Goal: Communication & Community: Connect with others

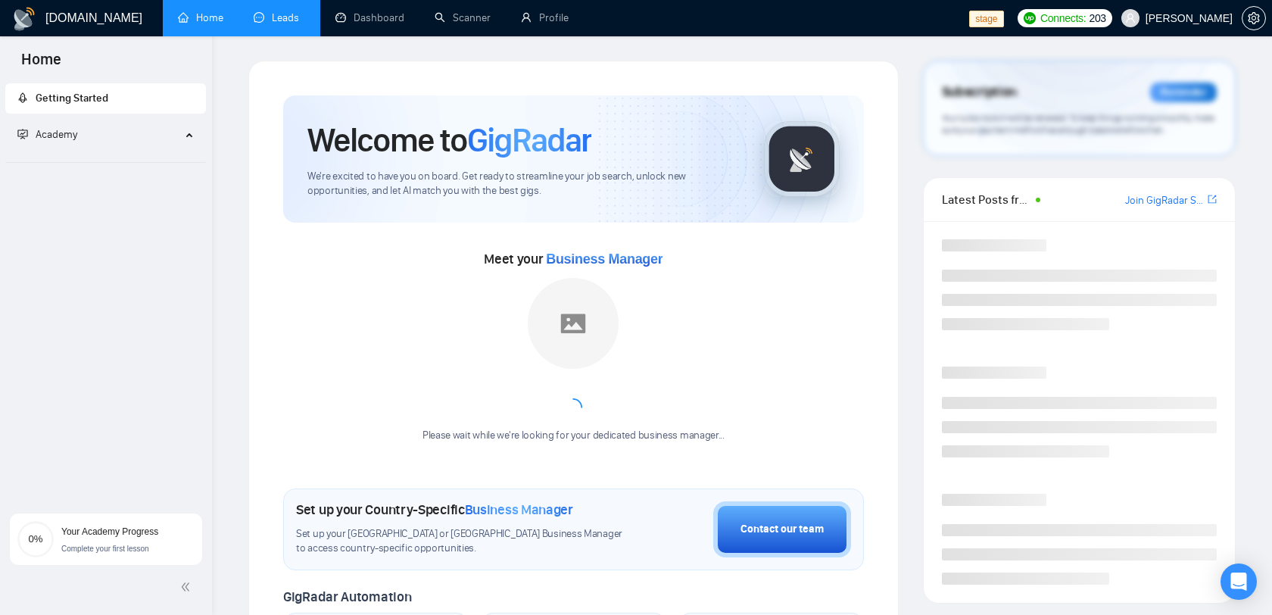
click at [274, 24] on link "Leads" at bounding box center [279, 17] width 51 height 13
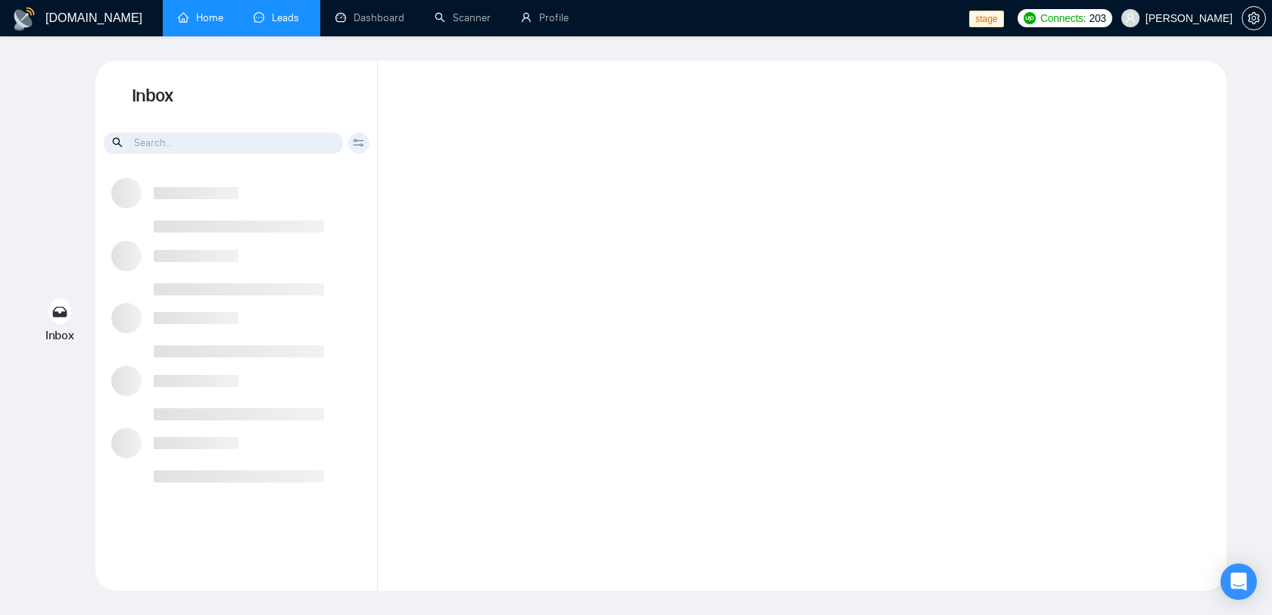
click at [182, 17] on link "Home" at bounding box center [200, 17] width 45 height 13
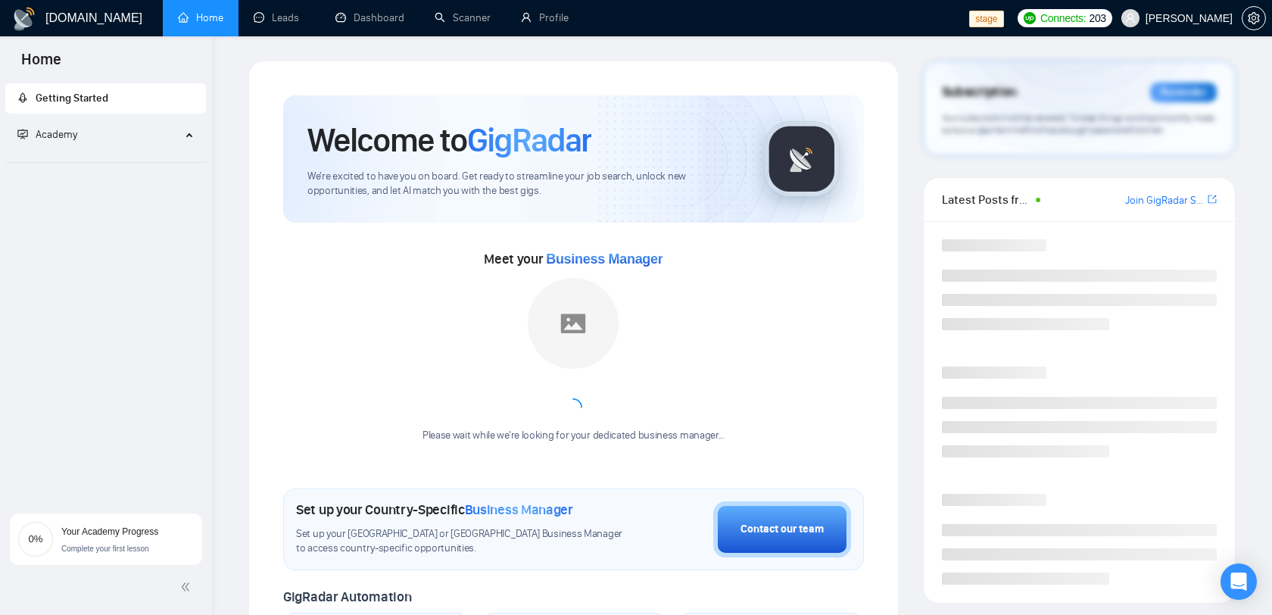
click at [1170, 18] on span "[PERSON_NAME]" at bounding box center [1188, 18] width 87 height 0
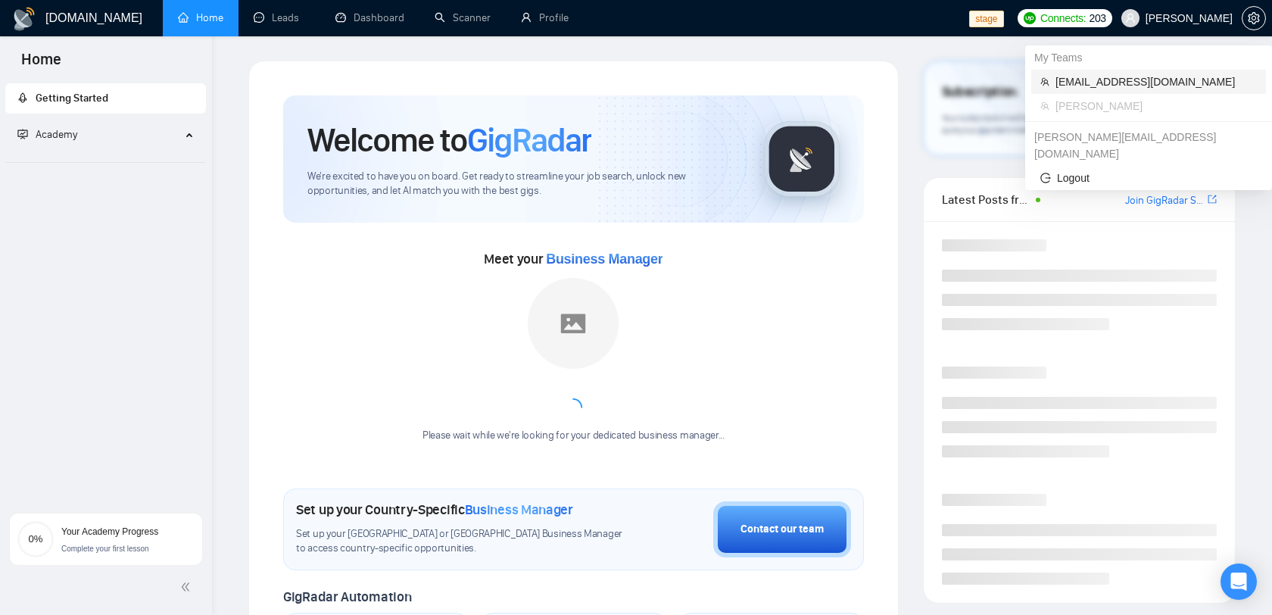
click at [1133, 83] on span "[EMAIL_ADDRESS][DOMAIN_NAME]" at bounding box center [1155, 81] width 201 height 17
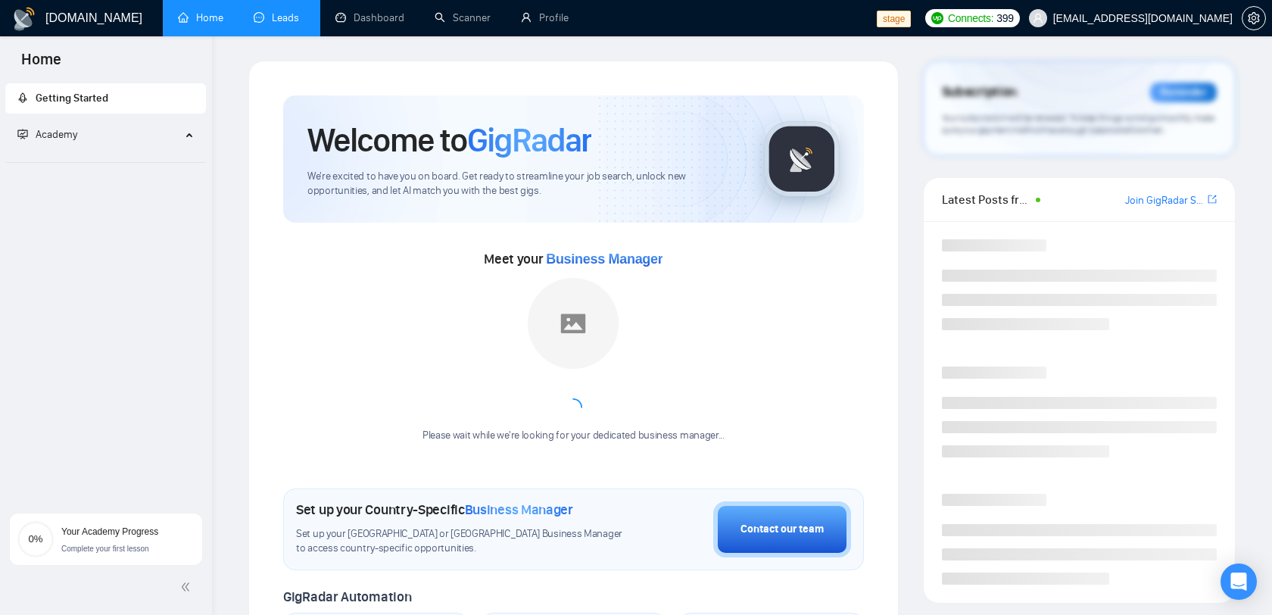
click at [278, 11] on link "Leads" at bounding box center [279, 17] width 51 height 13
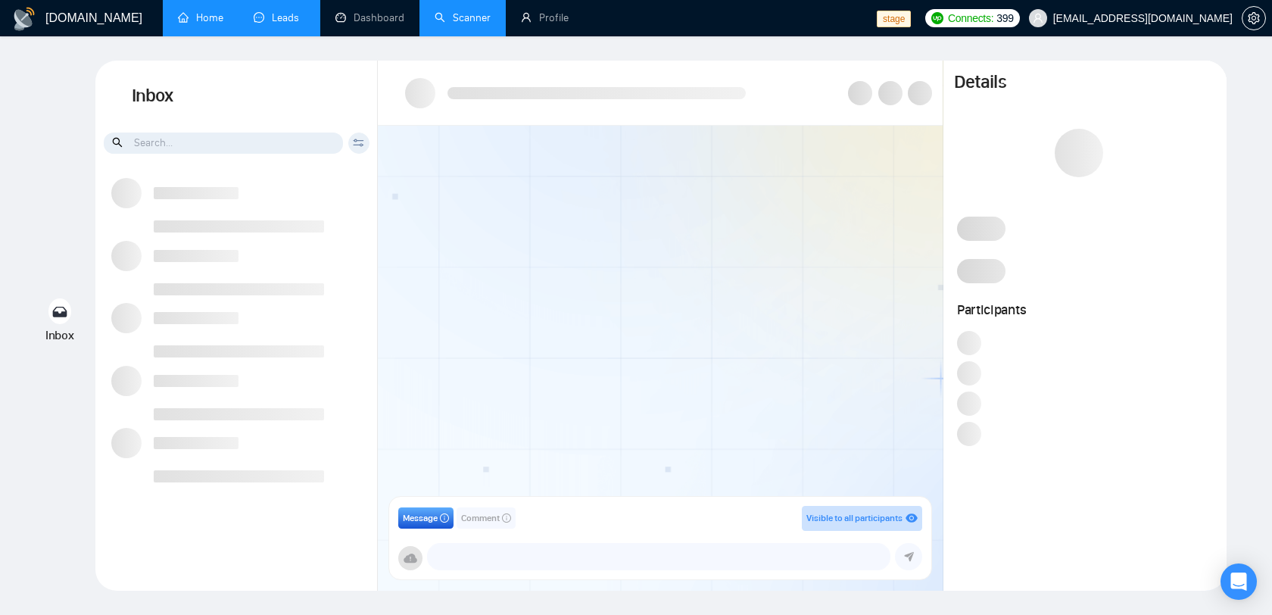
click at [450, 11] on link "Scanner" at bounding box center [463, 17] width 56 height 13
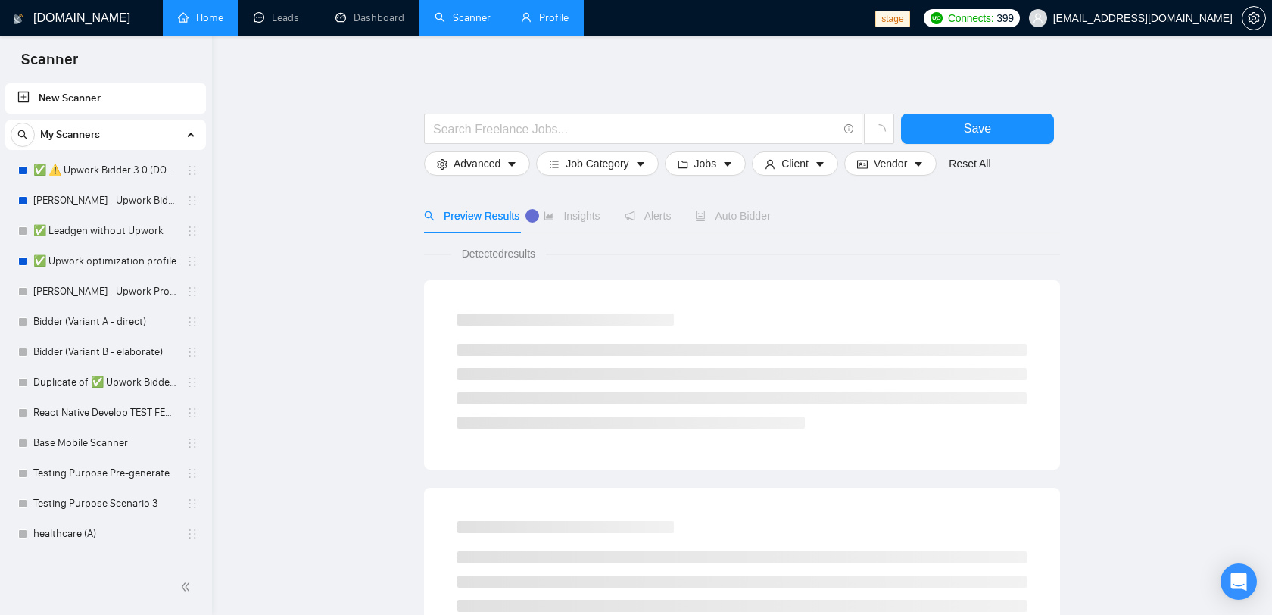
click at [562, 19] on link "Profile" at bounding box center [545, 17] width 48 height 13
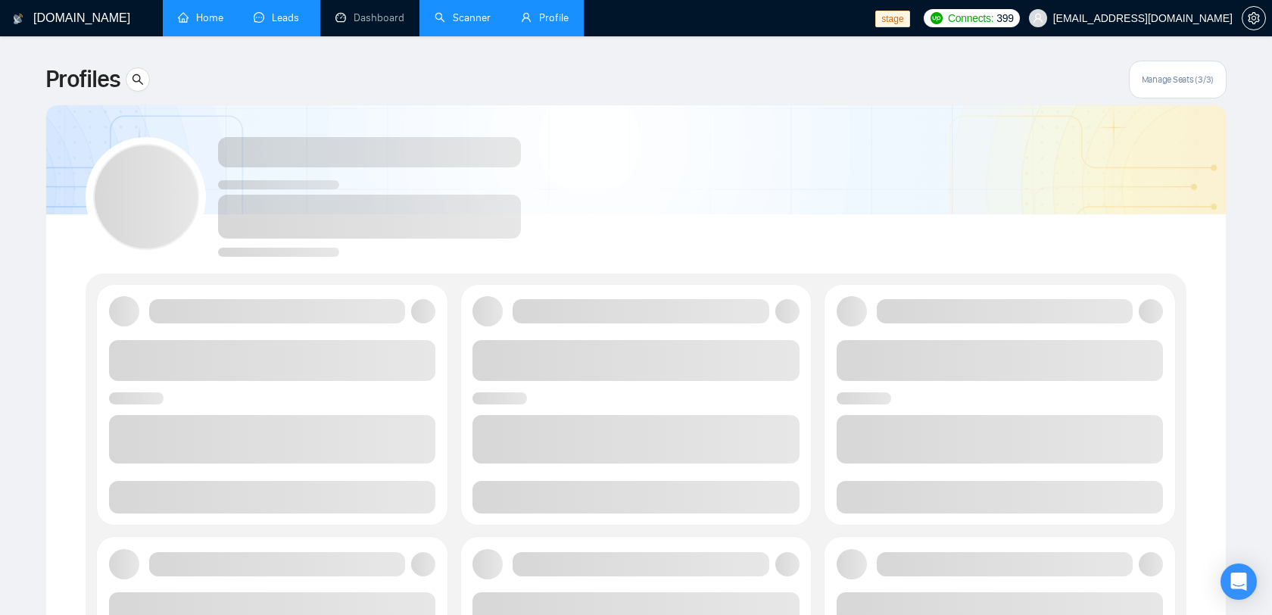
click at [284, 11] on link "Leads" at bounding box center [279, 17] width 51 height 13
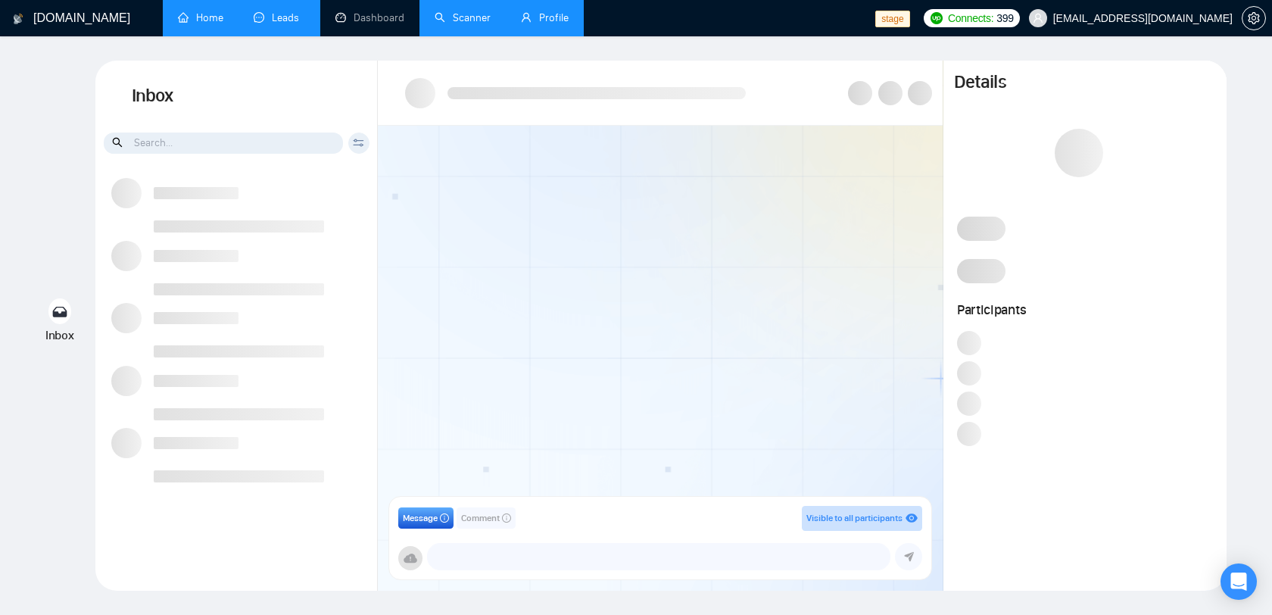
click at [1168, 18] on span "[EMAIL_ADDRESS][DOMAIN_NAME]" at bounding box center [1142, 18] width 179 height 0
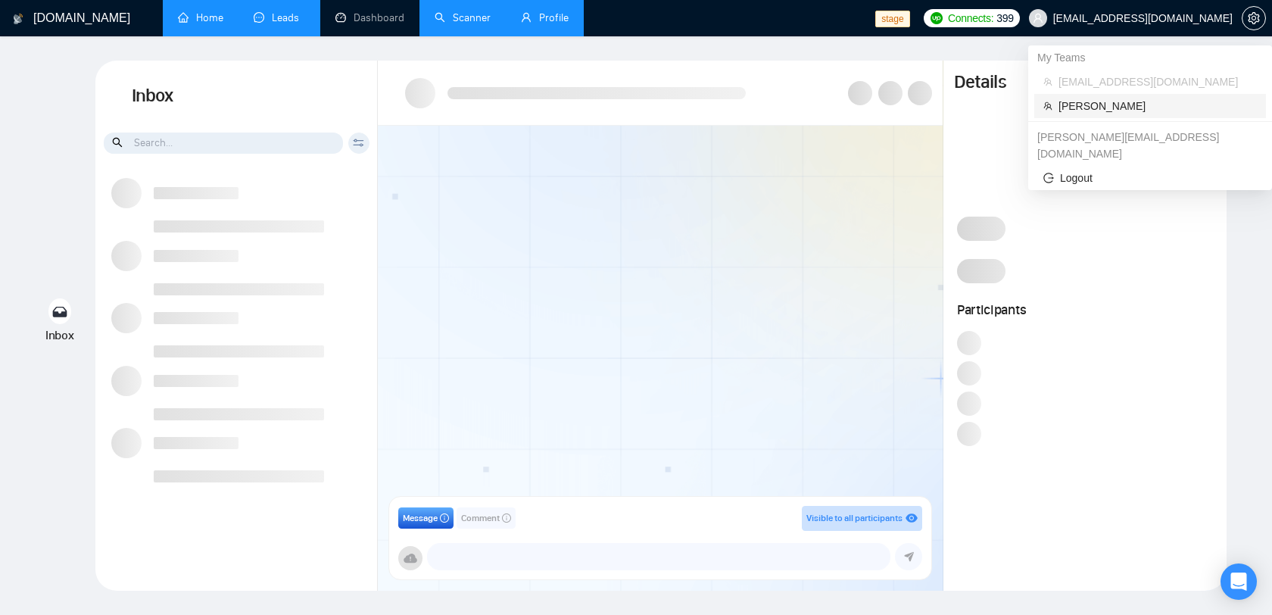
click at [1109, 101] on span "[PERSON_NAME]" at bounding box center [1157, 106] width 198 height 17
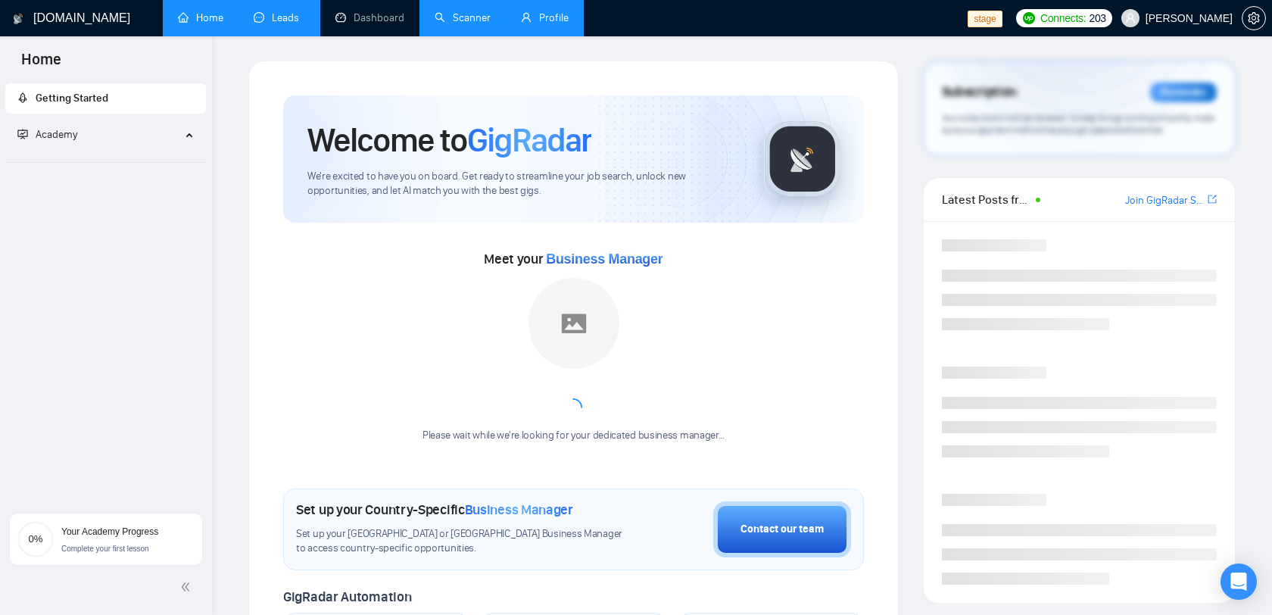
click at [305, 19] on link "Leads" at bounding box center [279, 17] width 51 height 13
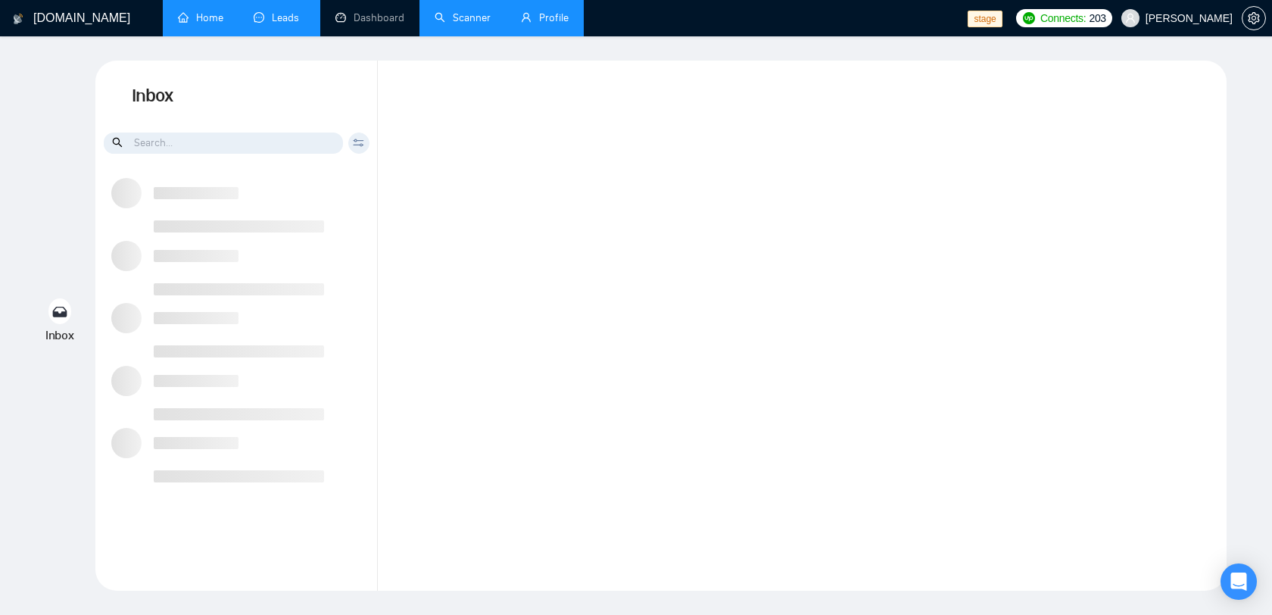
click at [533, 24] on link "Profile" at bounding box center [545, 17] width 48 height 13
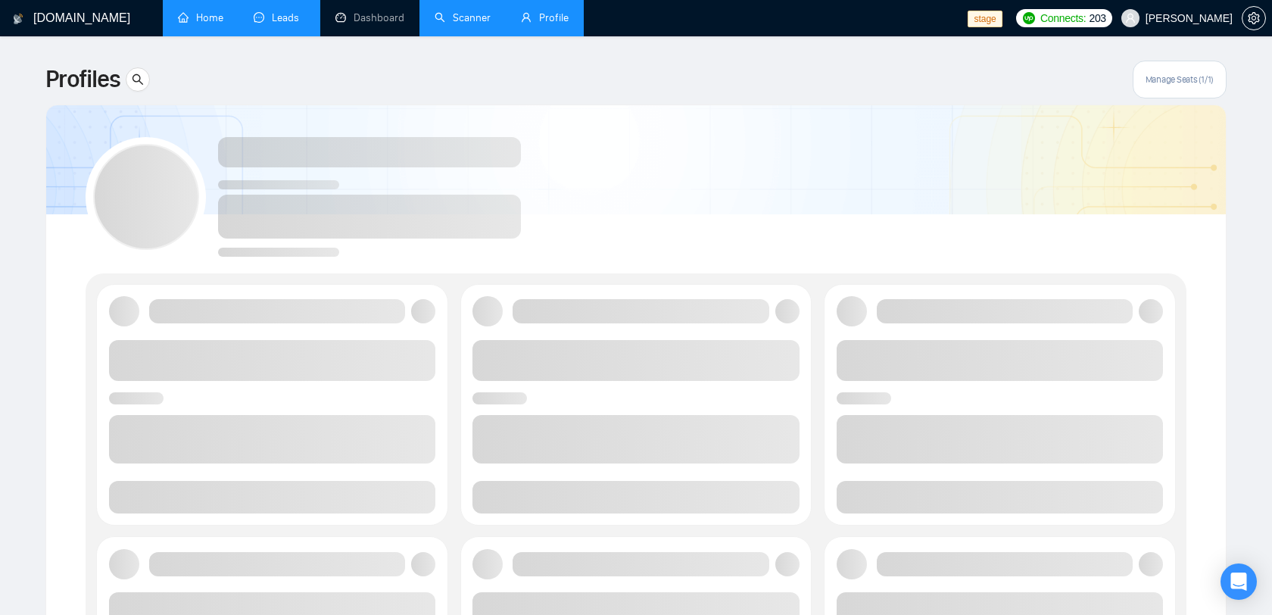
click at [260, 11] on link "Leads" at bounding box center [279, 17] width 51 height 13
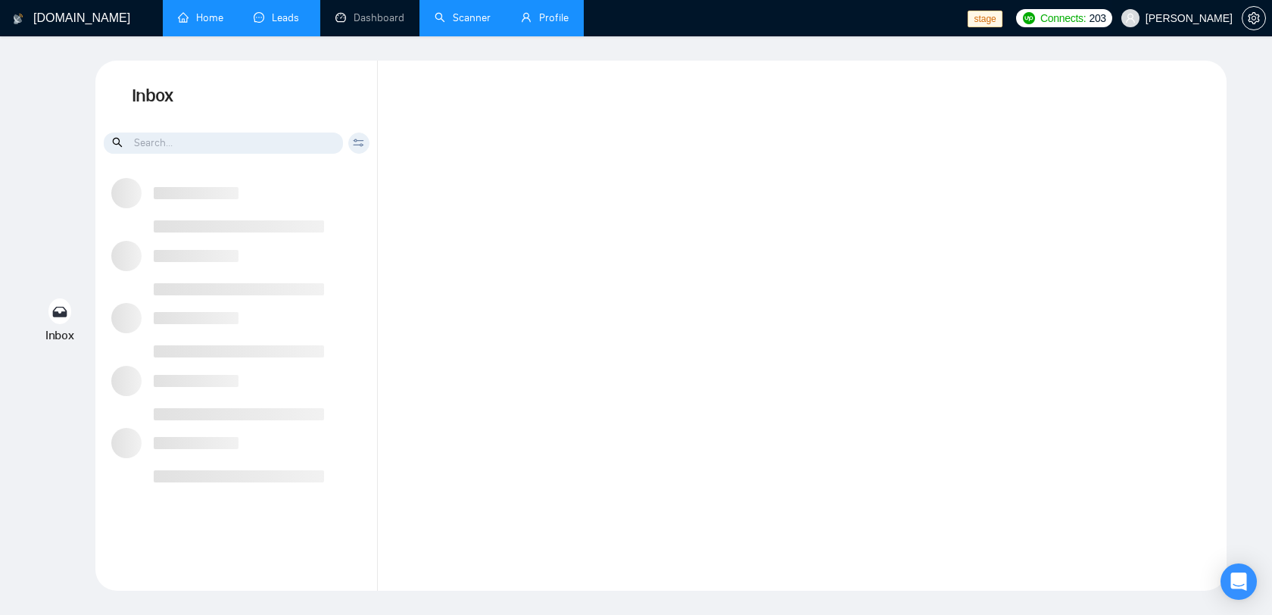
click at [1180, 8] on span "[PERSON_NAME]" at bounding box center [1176, 18] width 129 height 48
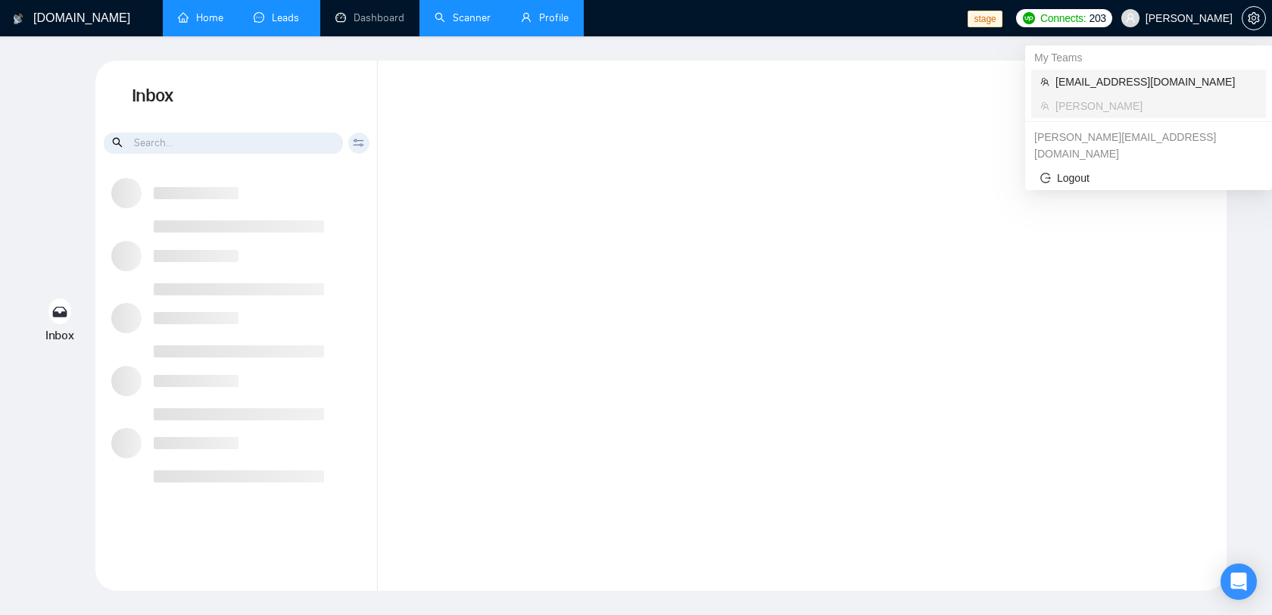
click at [1142, 77] on span "[EMAIL_ADDRESS][DOMAIN_NAME]" at bounding box center [1155, 81] width 201 height 17
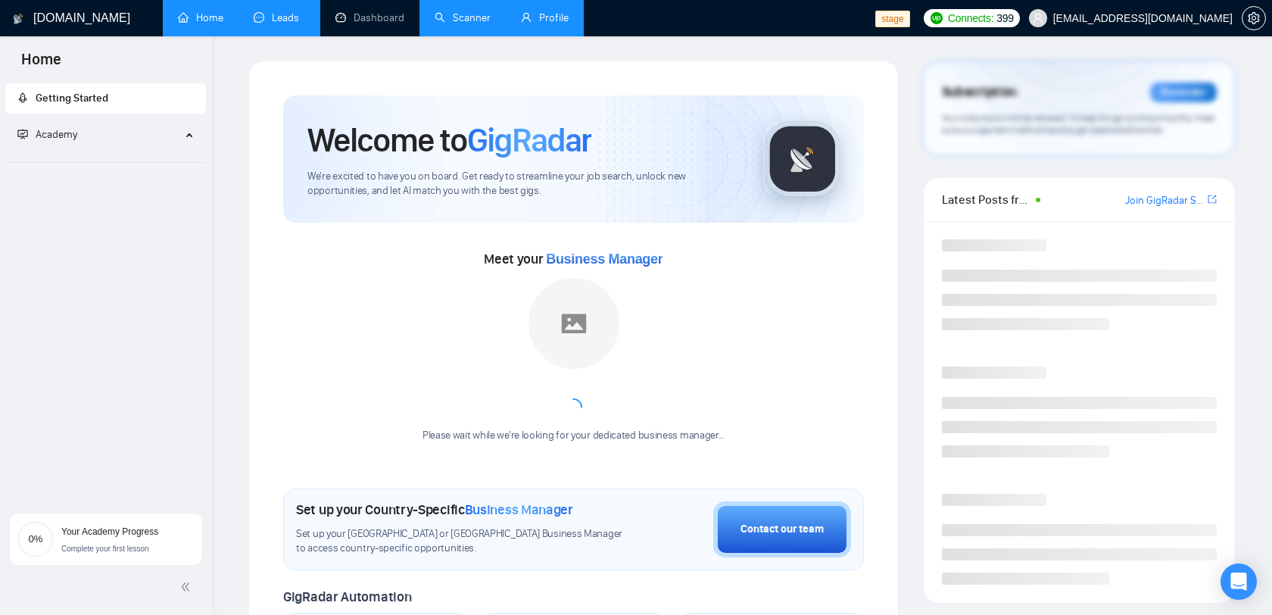
click at [296, 22] on link "Leads" at bounding box center [279, 17] width 51 height 13
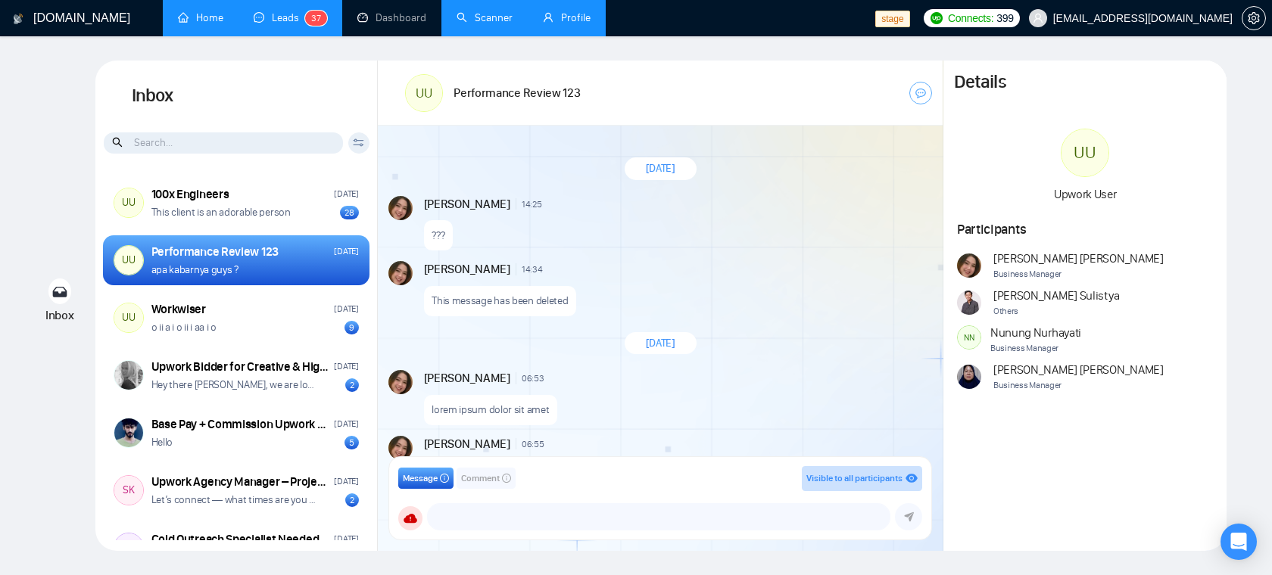
scroll to position [1329, 0]
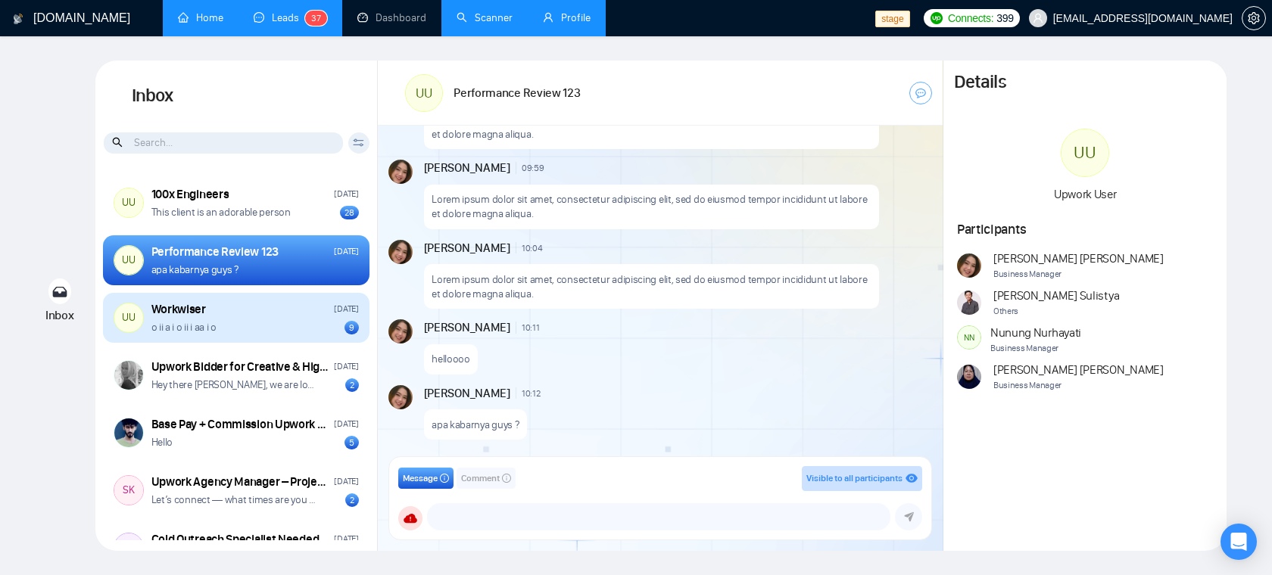
click at [266, 324] on div "o ii a i o ii i aa i o 9" at bounding box center [254, 327] width 207 height 14
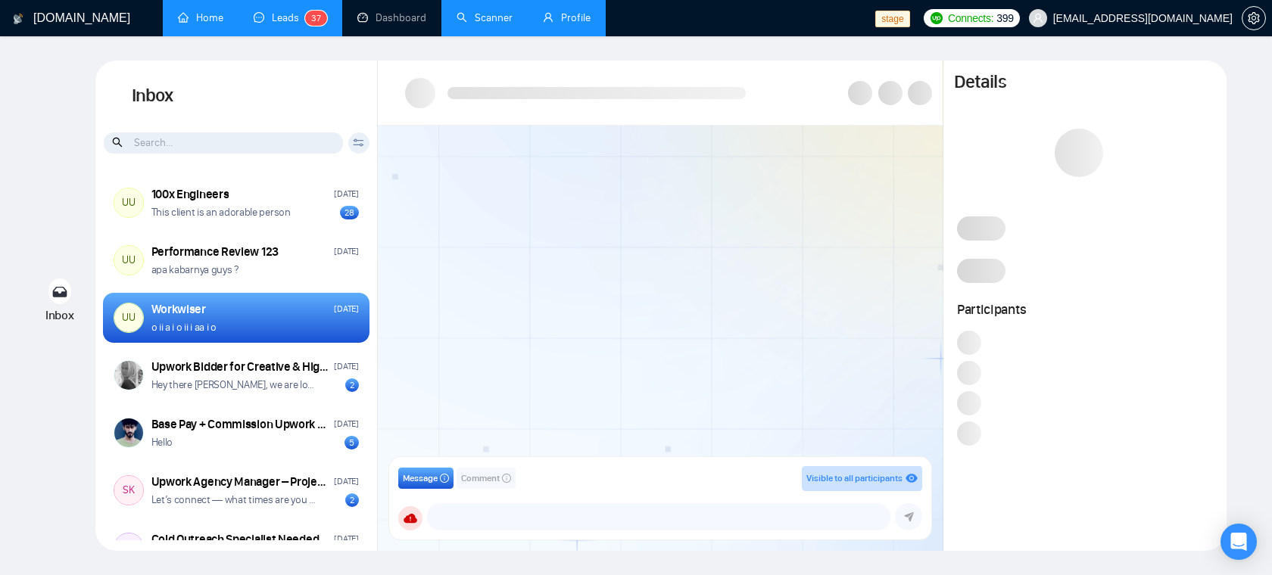
scroll to position [1411, 0]
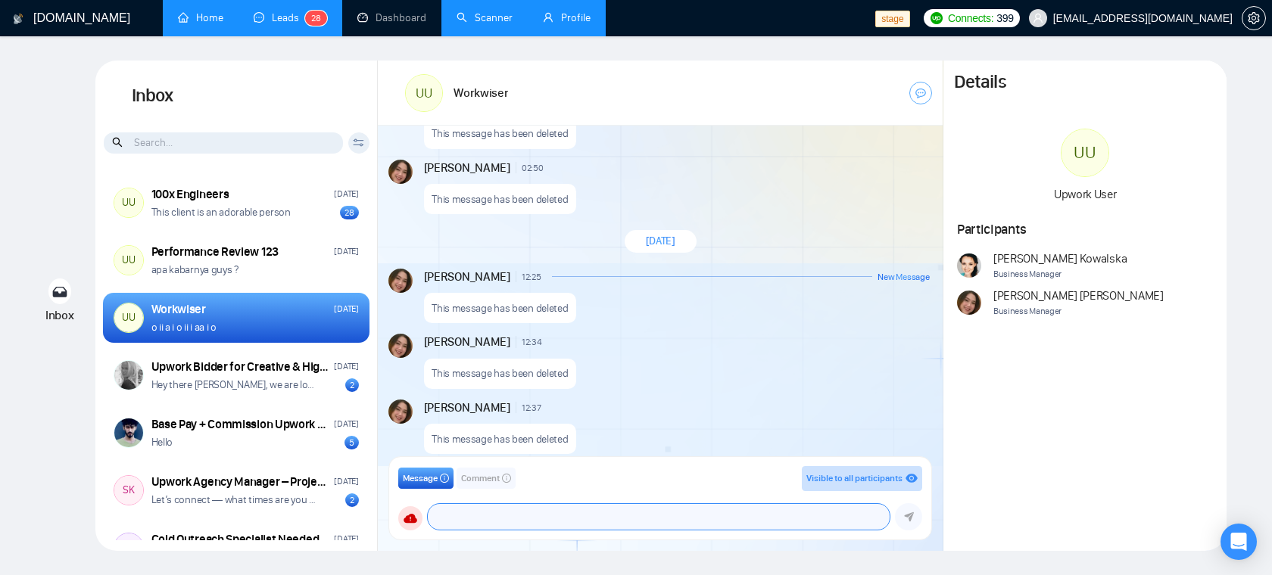
click at [541, 509] on textarea at bounding box center [659, 517] width 462 height 26
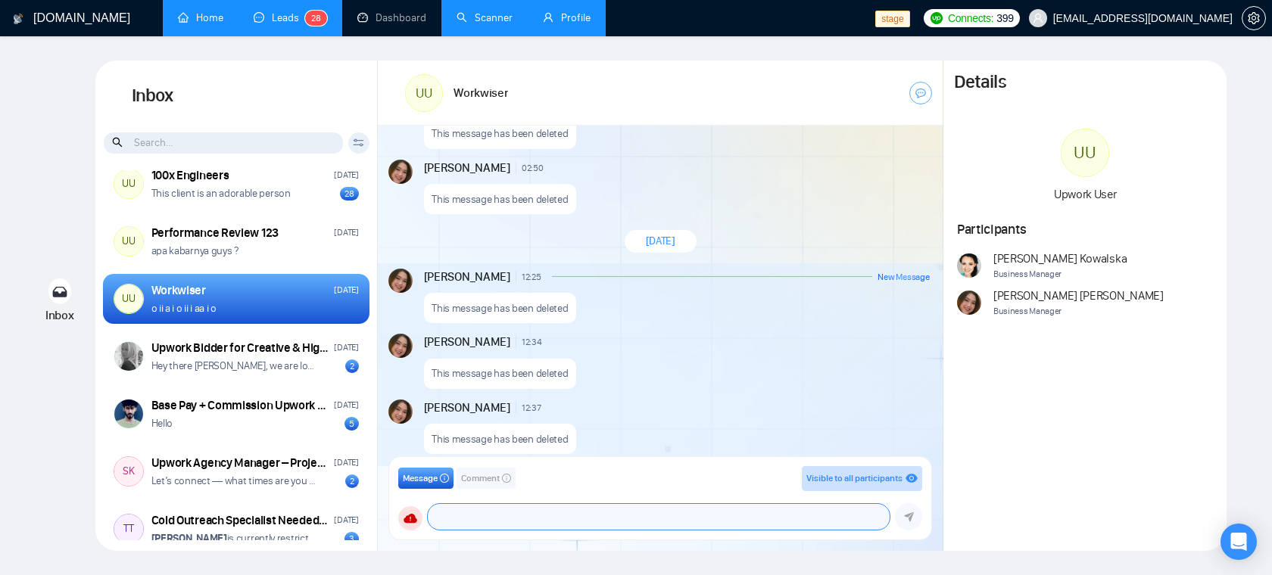
scroll to position [0, 0]
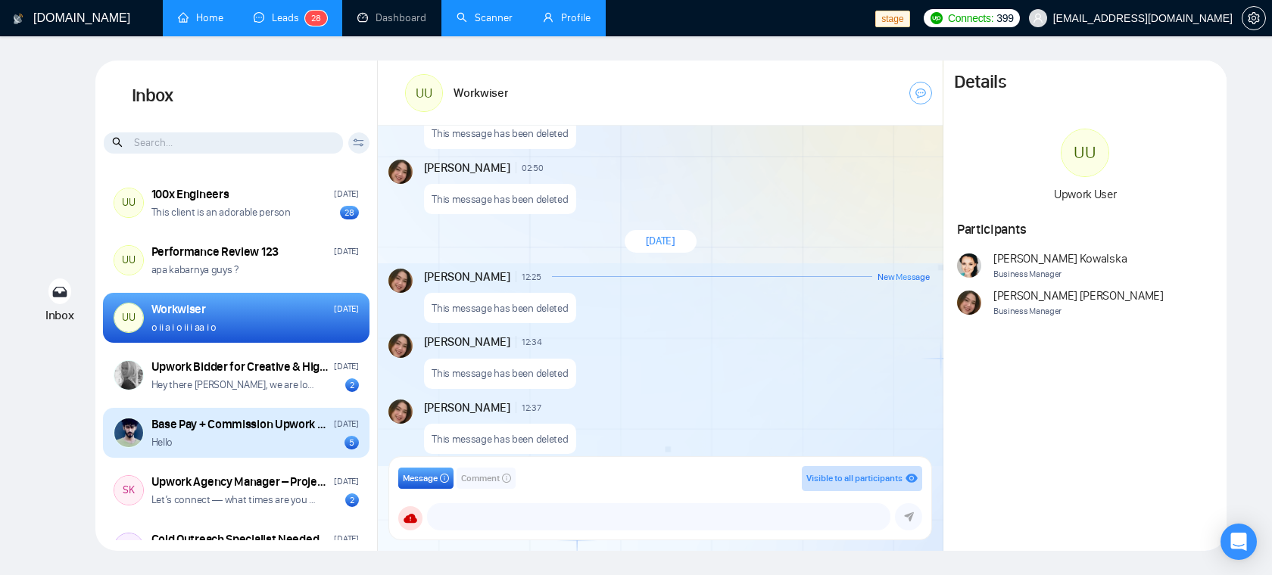
click at [284, 441] on div "Hello 5" at bounding box center [254, 442] width 207 height 14
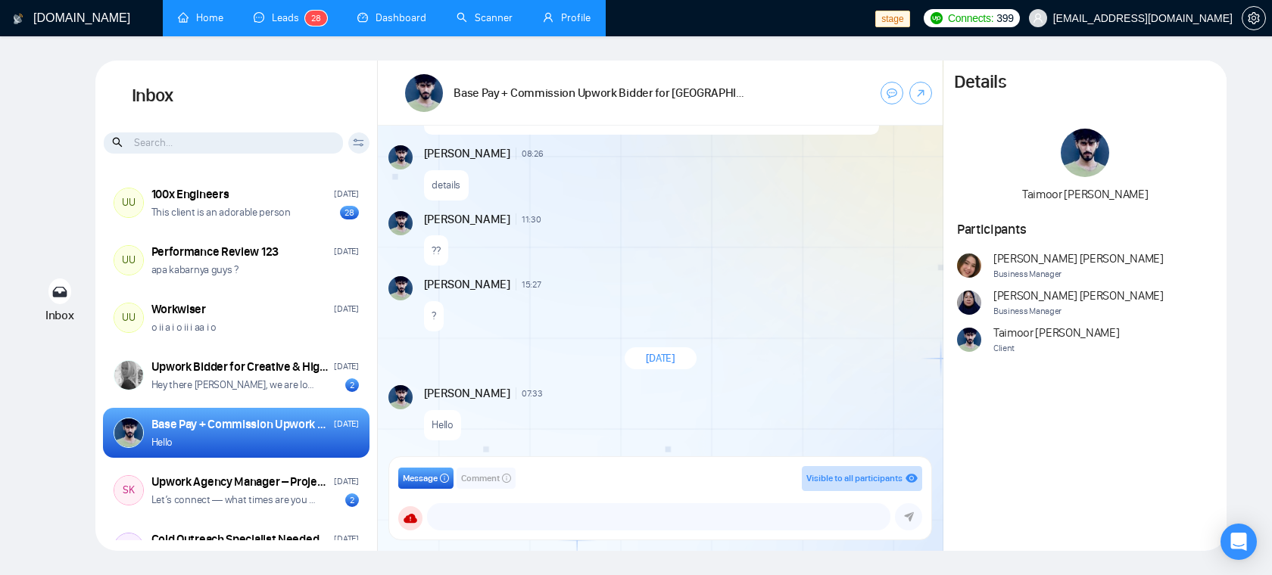
click at [402, 23] on link "Dashboard" at bounding box center [391, 17] width 69 height 13
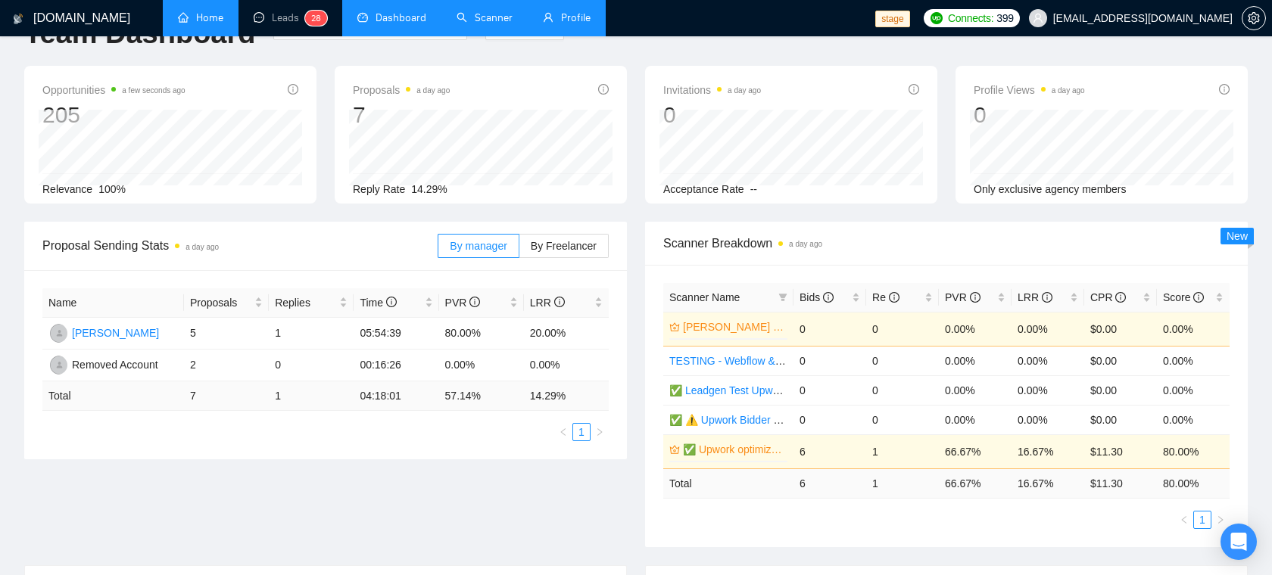
scroll to position [55, 0]
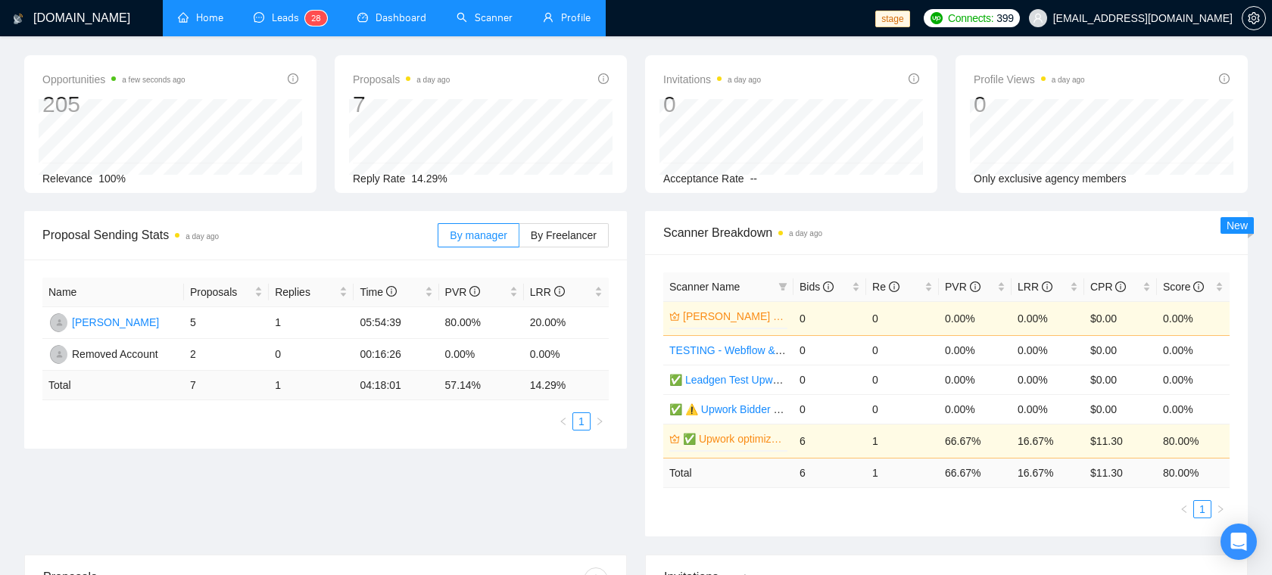
click at [294, 22] on link "Leads 2 8" at bounding box center [290, 17] width 73 height 13
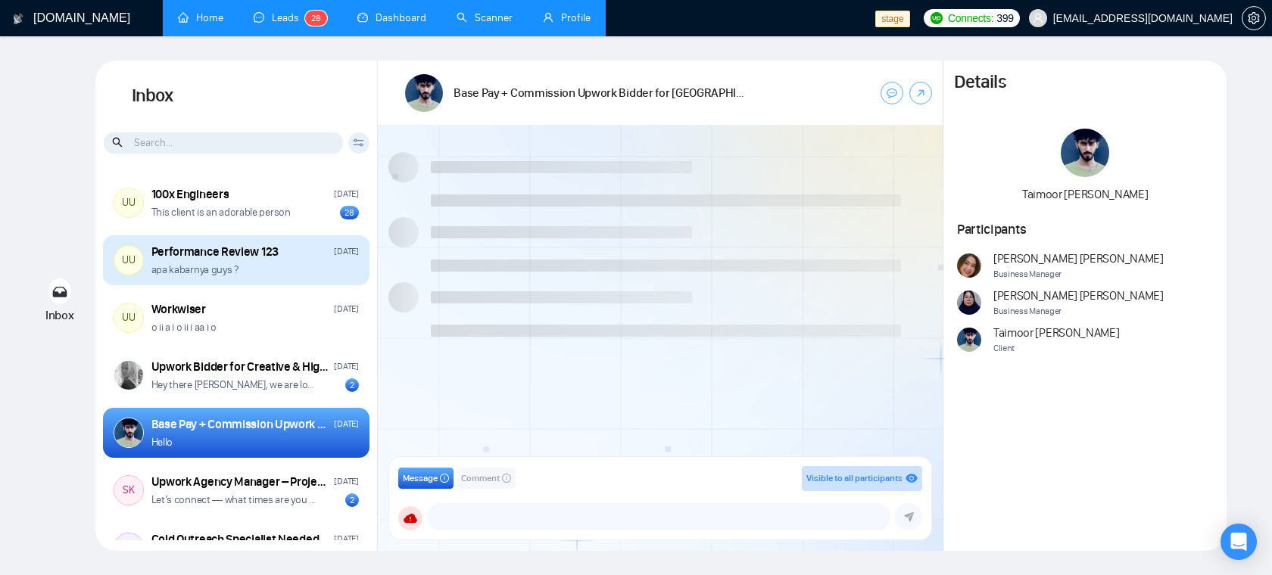
scroll to position [202, 0]
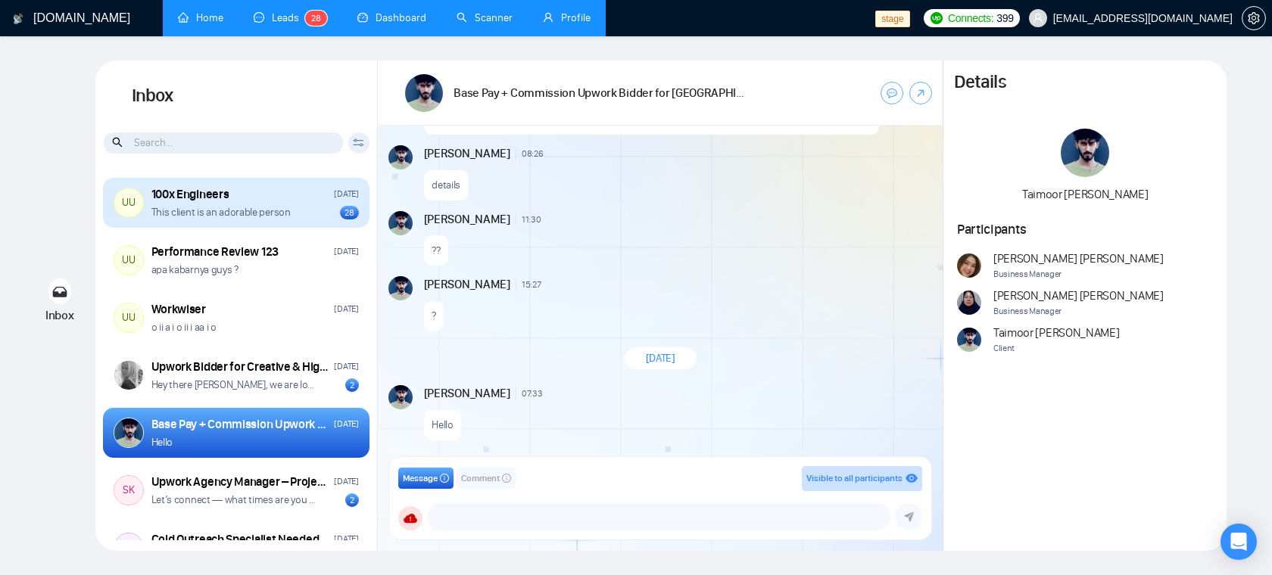
click at [224, 210] on p "This client is an adorable person" at bounding box center [220, 212] width 139 height 14
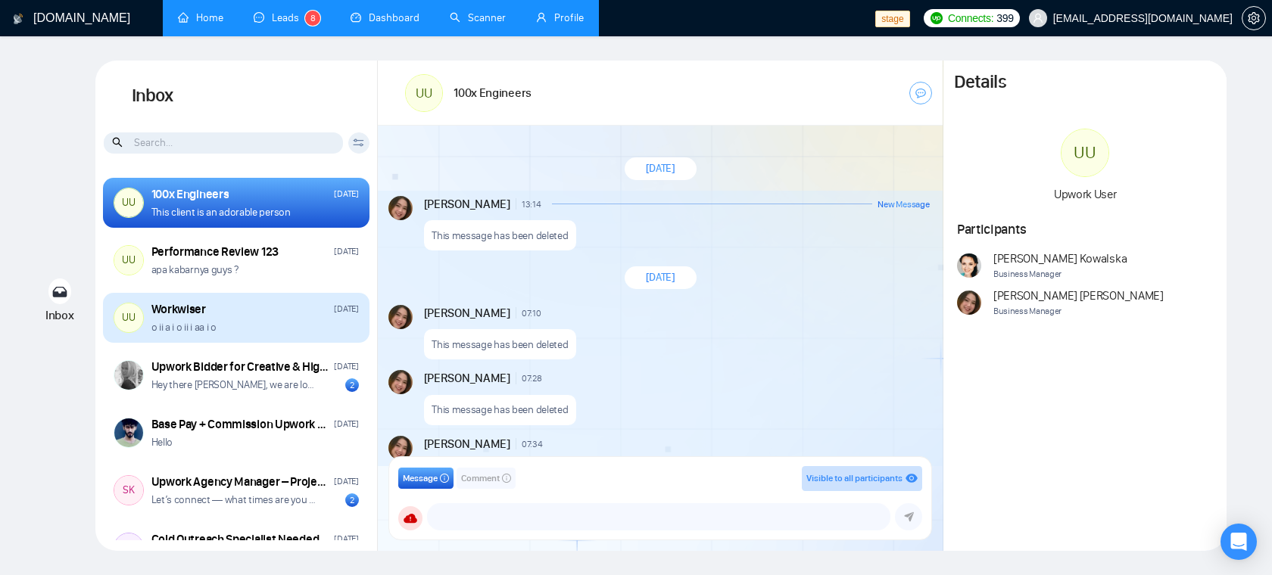
click at [189, 323] on p "o ii a i o ii i aa i o" at bounding box center [183, 327] width 65 height 14
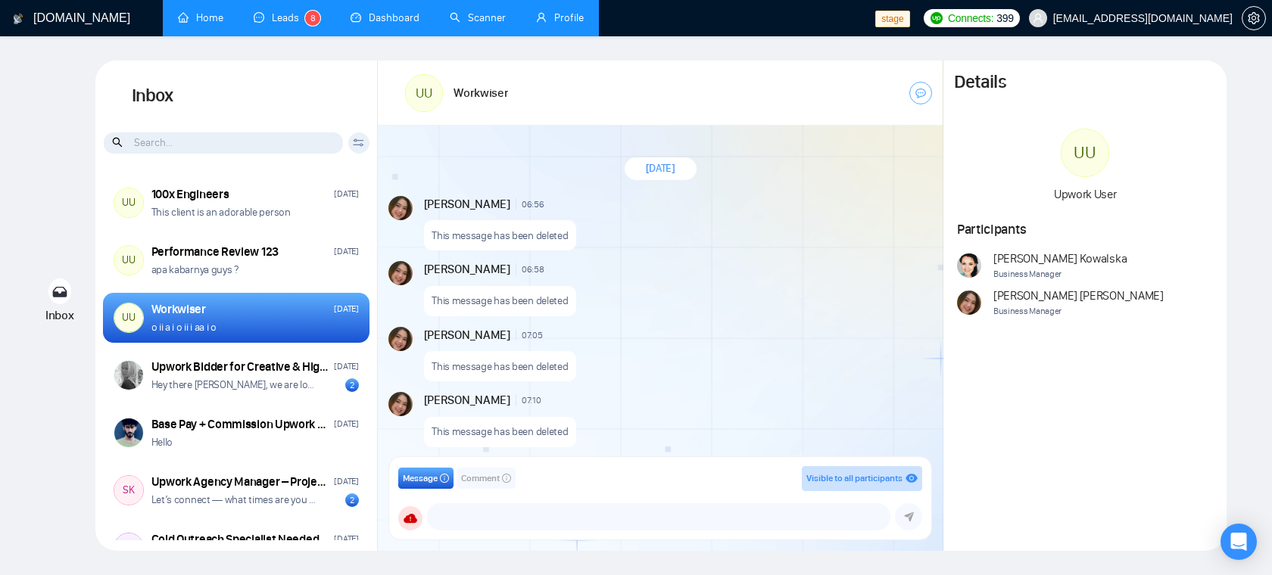
scroll to position [1210, 0]
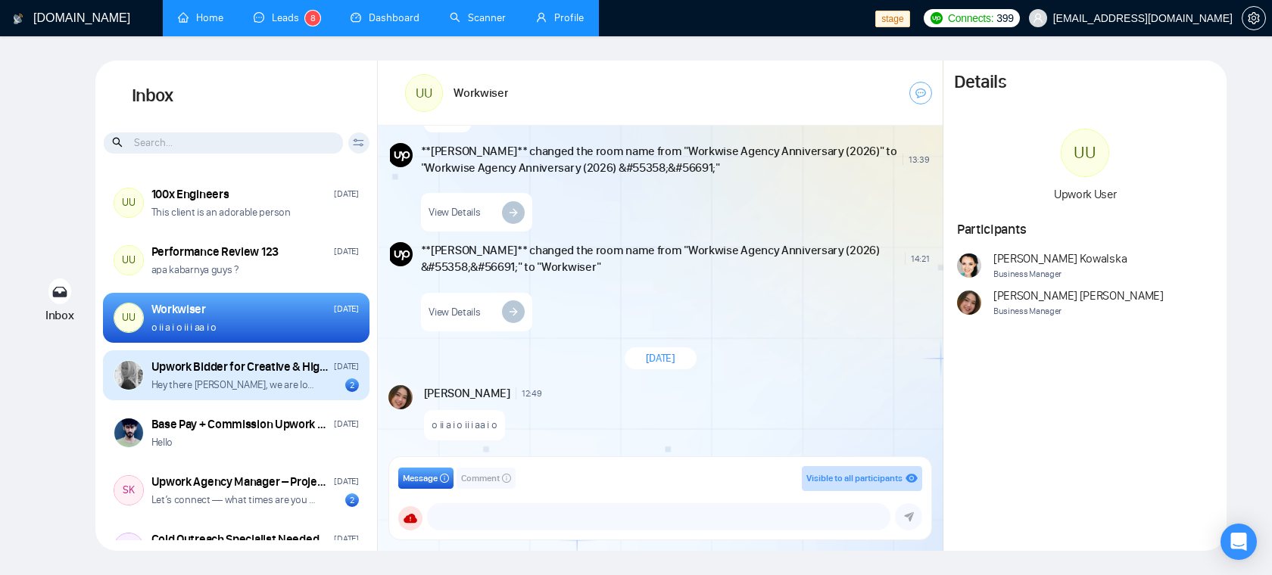
click at [223, 394] on div "Upwork Bidder for Creative & High-Aesthetic Design Projects [DATE] Hey there [P…" at bounding box center [236, 376] width 266 height 50
